Goal: Information Seeking & Learning: Learn about a topic

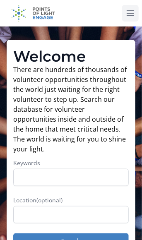
click at [132, 16] on icon at bounding box center [131, 13] width 10 height 10
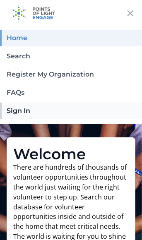
click at [61, 113] on link "Sign In" at bounding box center [71, 111] width 142 height 17
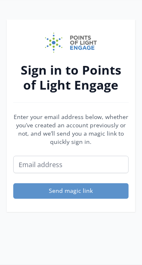
scroll to position [27, 0]
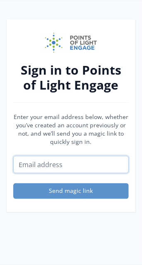
click at [88, 165] on input "Email address" at bounding box center [71, 164] width 116 height 17
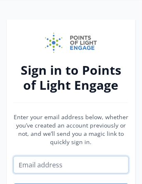
type input "wahabghanemi419@gmail.com"
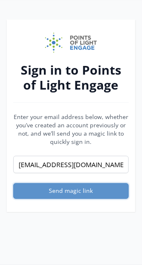
click at [90, 192] on button "Send magic link" at bounding box center [71, 191] width 116 height 16
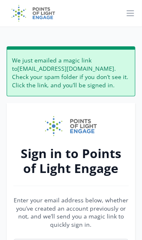
click at [109, 83] on div "We just emailed a magic link to wahabghanemi419@gmail.com . Check your spam fol…" at bounding box center [71, 71] width 129 height 50
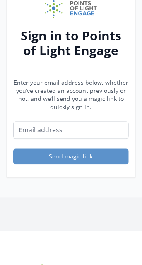
scroll to position [120, 0]
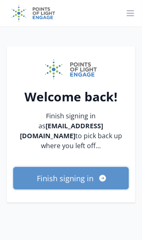
click at [102, 175] on icon "submit" at bounding box center [103, 179] width 8 height 8
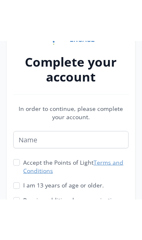
scroll to position [95, 0]
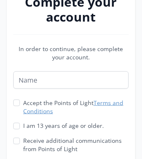
type input "Wahab ghanemi"
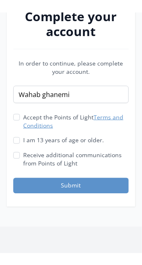
scroll to position [90, 0]
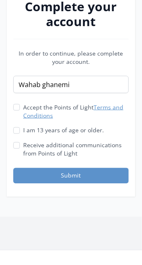
click at [20, 132] on div "I am 13 years of age or older." at bounding box center [71, 130] width 116 height 8
click at [19, 105] on input "Accept the Points of Light Terms and Conditions" at bounding box center [16, 107] width 7 height 7
checkbox input "true"
click at [18, 128] on input "I am 13 years of age or older." at bounding box center [16, 130] width 7 height 7
checkbox input "true"
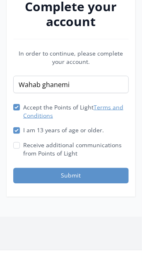
click at [21, 150] on div "Receive additional communications from Points of Light" at bounding box center [71, 149] width 116 height 17
click at [19, 148] on input "Receive additional communications from Points of Light" at bounding box center [16, 145] width 7 height 7
checkbox input "true"
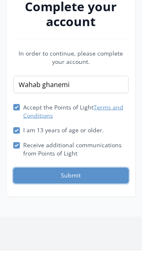
click at [86, 179] on button "Submit" at bounding box center [71, 176] width 116 height 16
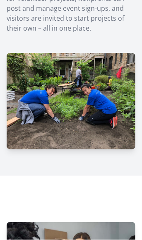
scroll to position [384, 0]
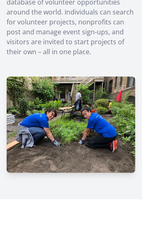
click at [101, 136] on img at bounding box center [71, 125] width 129 height 97
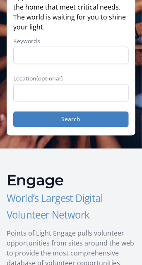
scroll to position [124, 0]
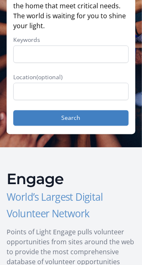
click at [73, 189] on h3 "World’s Largest Digital Volunteer Network" at bounding box center [71, 205] width 129 height 33
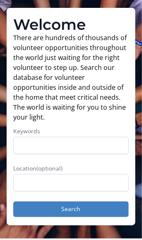
scroll to position [0, 0]
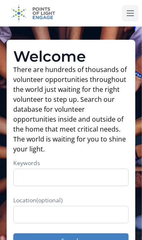
click at [128, 18] on button at bounding box center [130, 13] width 17 height 17
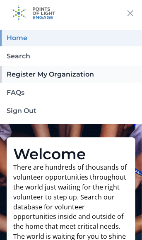
click at [91, 75] on link "Register My Organization" at bounding box center [71, 74] width 142 height 17
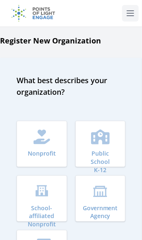
click at [132, 13] on icon at bounding box center [130, 13] width 7 height 5
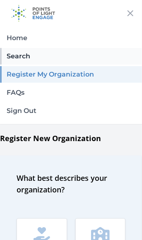
click at [91, 54] on link "Search" at bounding box center [71, 56] width 142 height 17
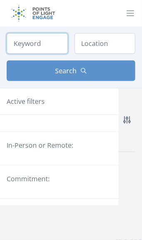
click at [44, 45] on input "search" at bounding box center [37, 43] width 61 height 21
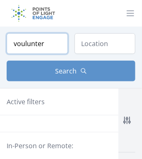
type input "voulunter"
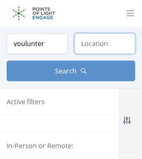
click at [113, 48] on input "text" at bounding box center [105, 43] width 61 height 21
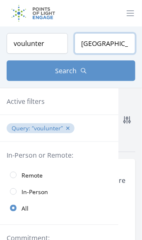
type input "[GEOGRAPHIC_DATA]"
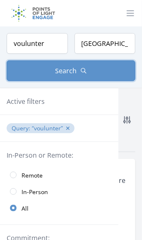
click at [91, 73] on button "Search" at bounding box center [71, 71] width 129 height 21
click at [89, 72] on button "Search" at bounding box center [71, 71] width 129 height 21
click at [75, 73] on span "Search" at bounding box center [67, 71] width 22 height 10
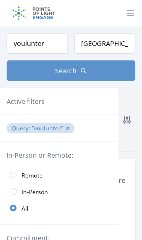
click at [44, 129] on q "voulunter" at bounding box center [47, 128] width 31 height 8
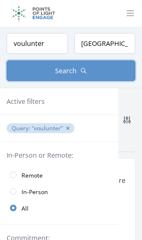
click at [97, 73] on button "Search" at bounding box center [71, 71] width 129 height 21
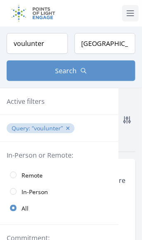
click at [130, 14] on icon at bounding box center [131, 13] width 10 height 10
